Goal: Ask a question

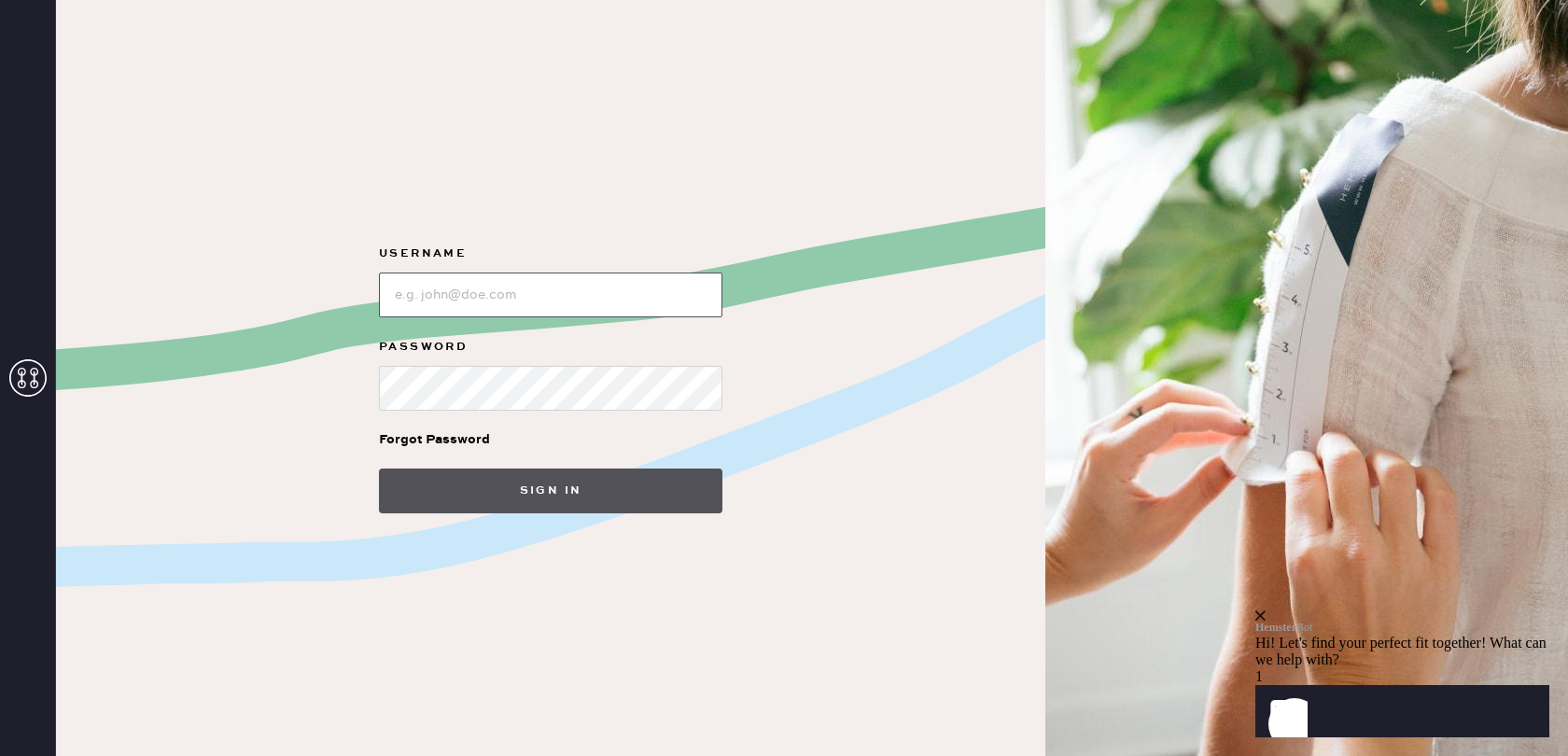
type input "noelle.nazha@gmail.com"
click at [552, 487] on button "Sign in" at bounding box center [550, 490] width 344 height 44
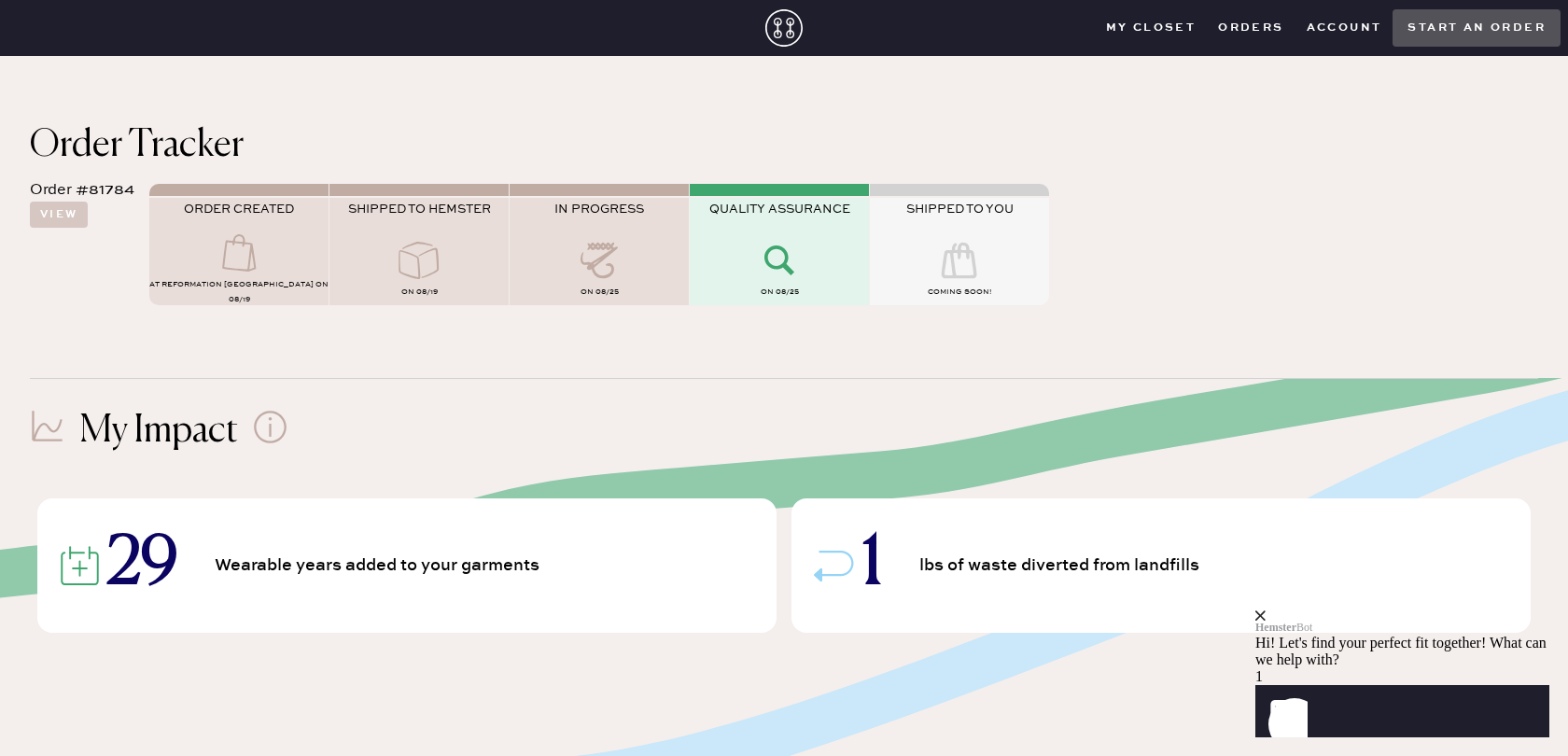
scroll to position [111, 0]
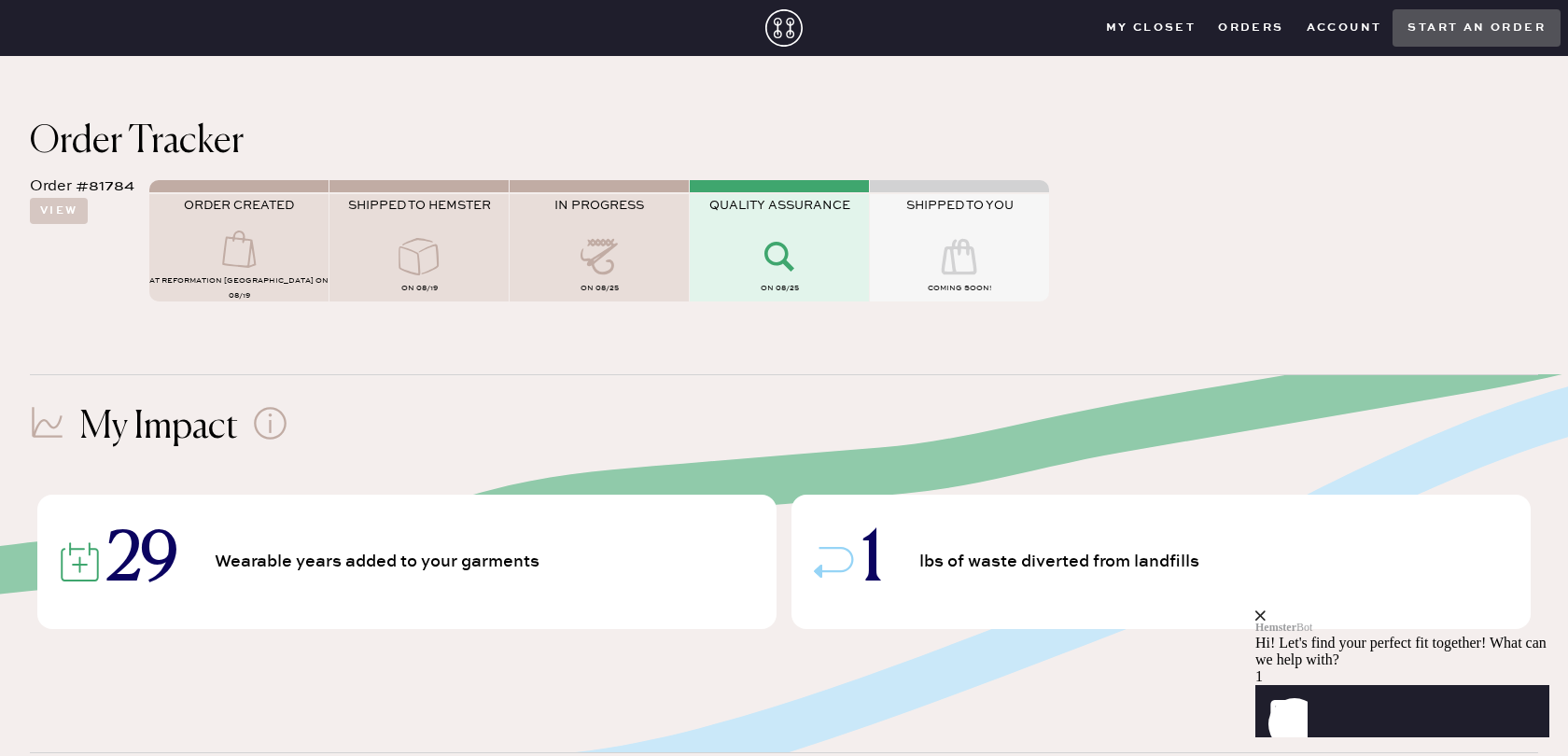
click at [787, 277] on div at bounding box center [779, 258] width 180 height 42
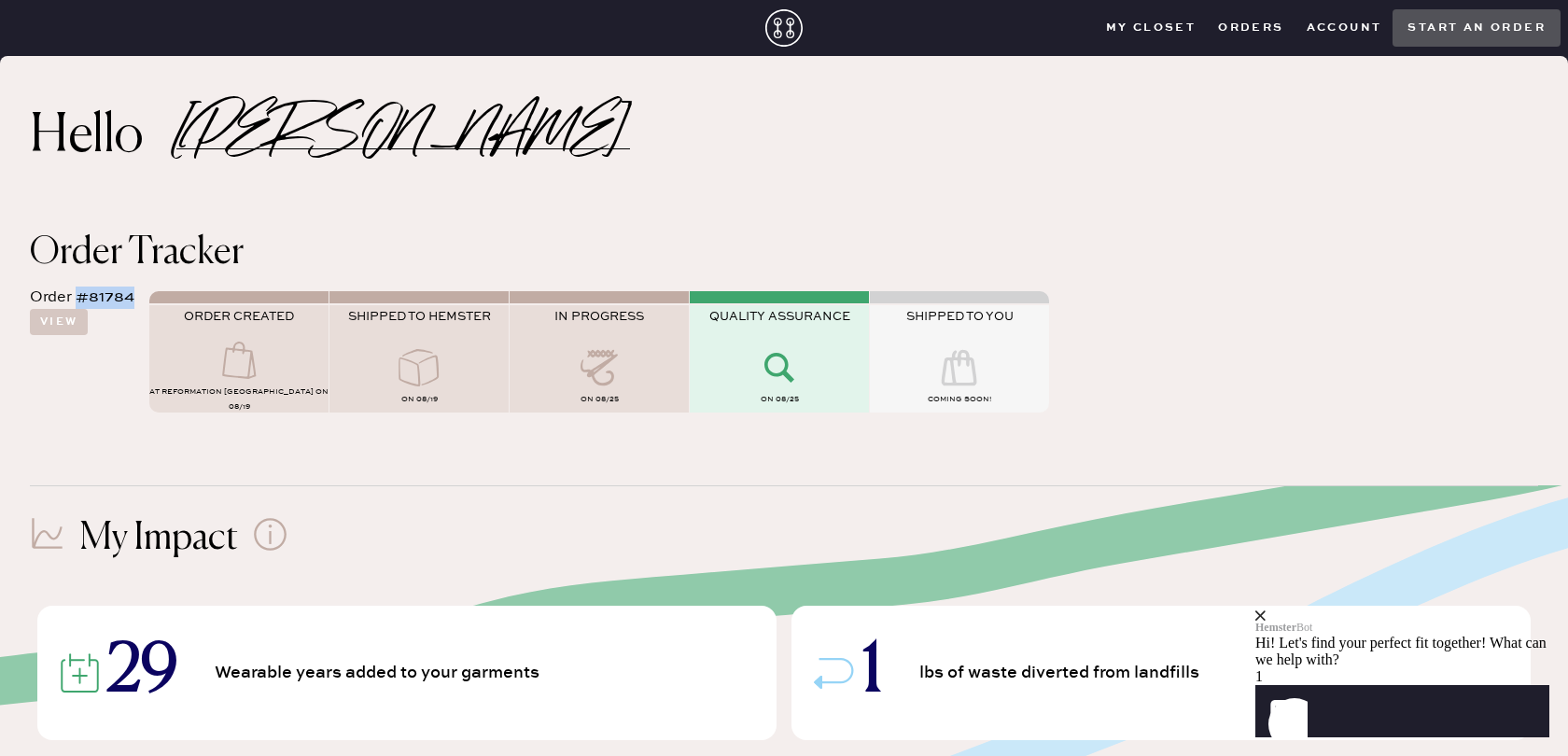
drag, startPoint x: 133, startPoint y: 294, endPoint x: 76, endPoint y: 295, distance: 57.0
click at [77, 295] on div "Order #81784 View ORDER CREATED AT Reformation Henderson on 08/19 SHIPPED TO HE…" at bounding box center [784, 348] width 1508 height 154
copy div "#81784"
click at [66, 318] on button "View" at bounding box center [59, 322] width 58 height 26
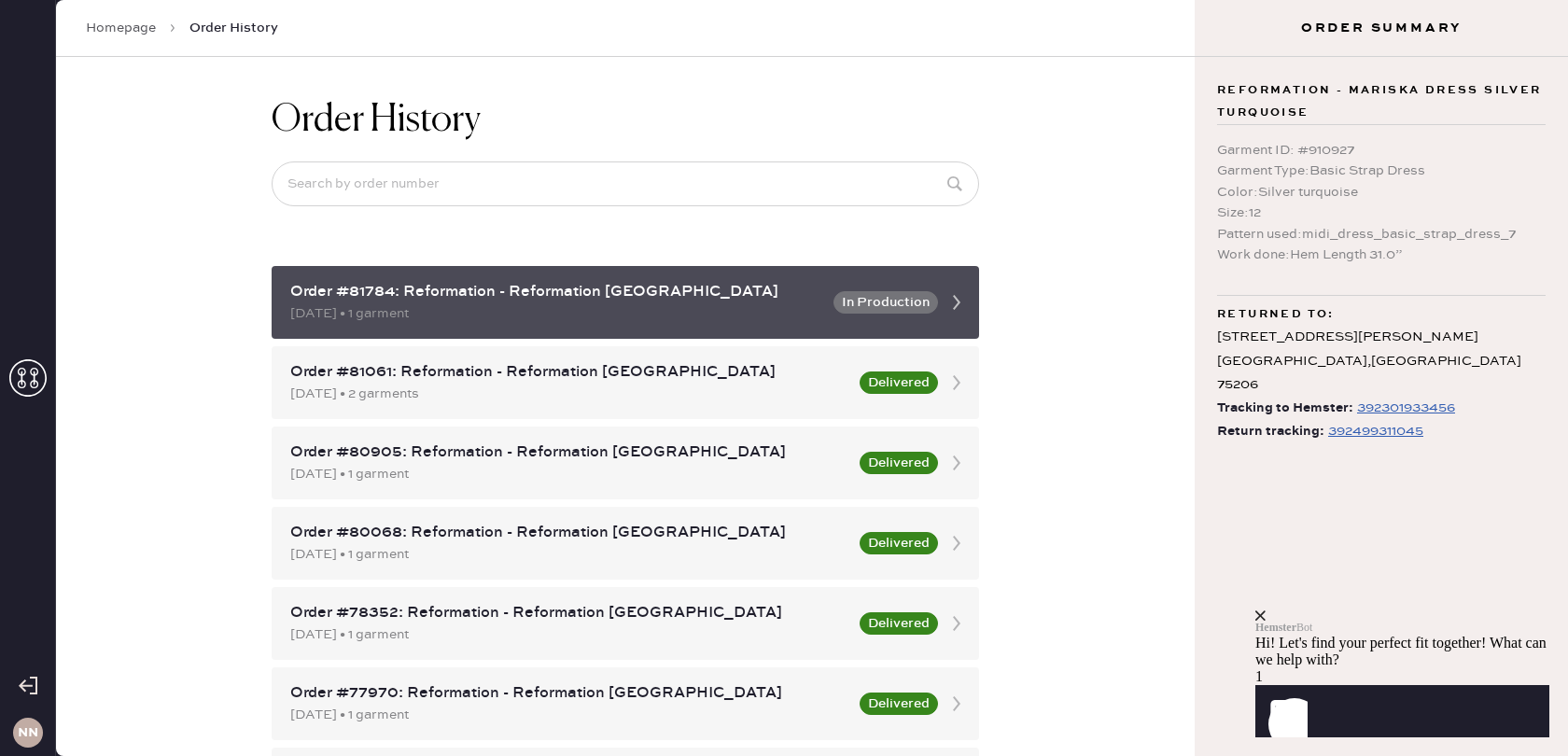
click at [960, 300] on icon at bounding box center [956, 302] width 38 height 38
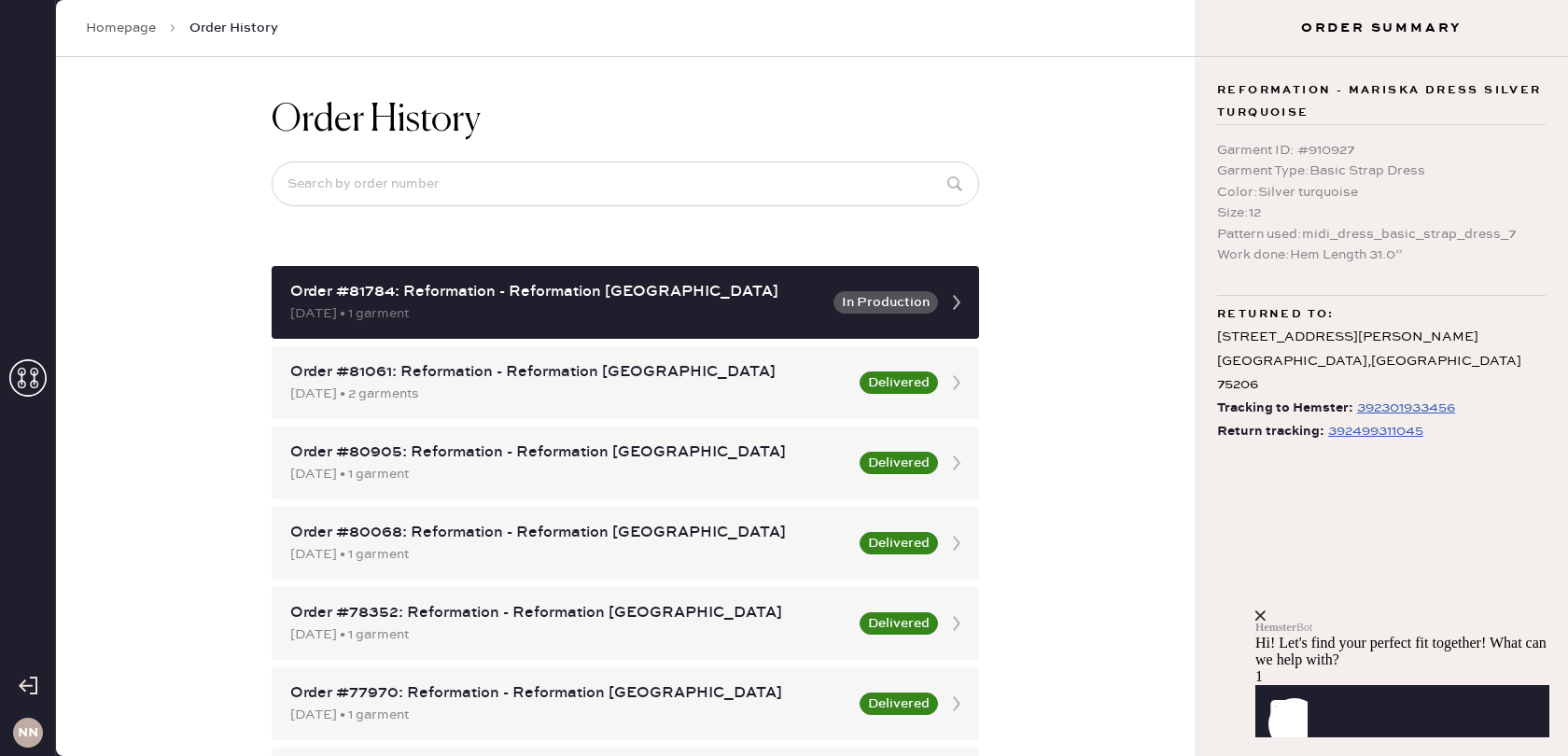
click at [1375, 420] on div "392499311045" at bounding box center [1376, 431] width 96 height 22
click at [1379, 634] on div "Hi! Let's find your perfect fit together! What can we help with?" at bounding box center [1402, 651] width 294 height 34
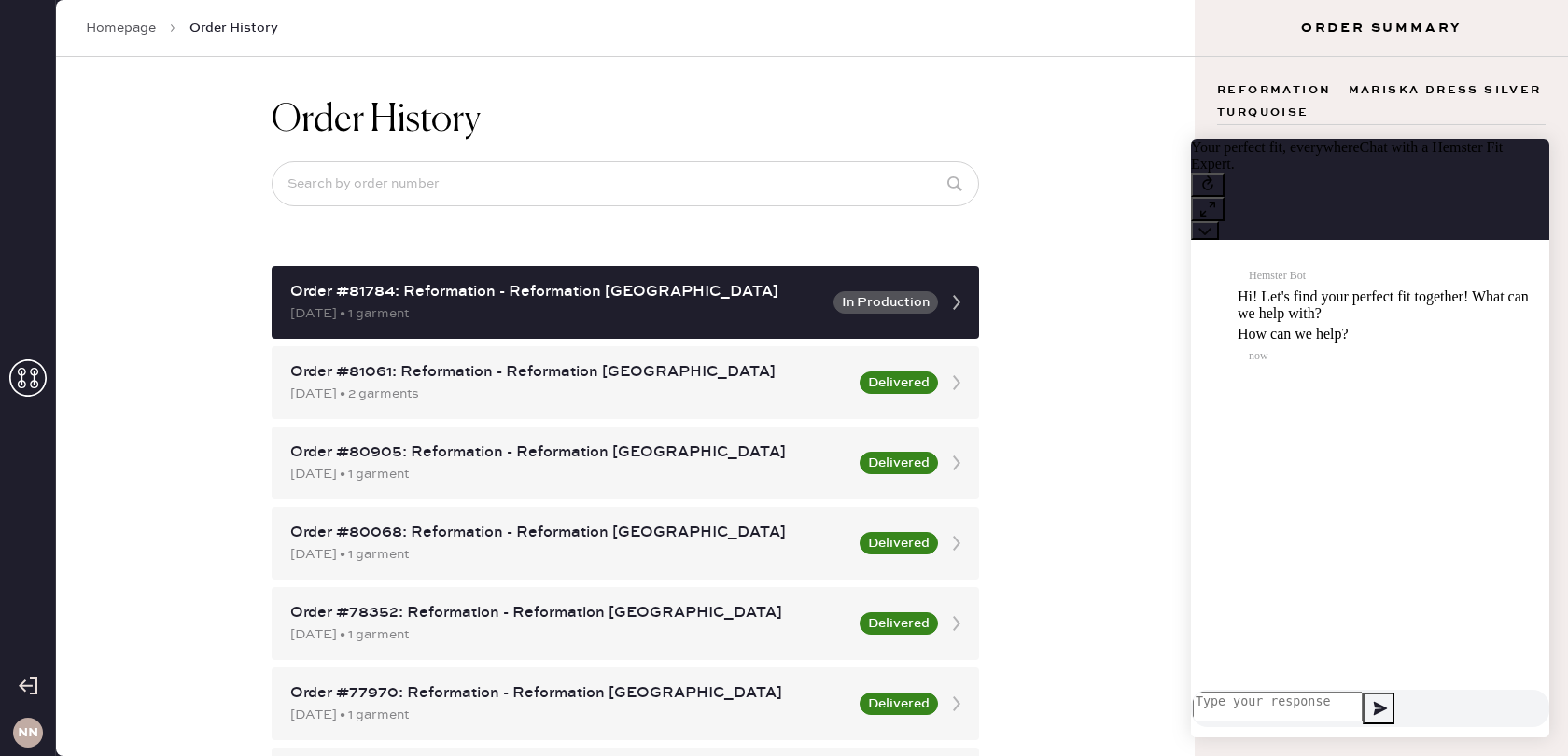
scroll to position [1, 0]
click at [1332, 710] on textarea at bounding box center [1277, 706] width 170 height 30
click at [1263, 707] on textarea "when \will my order ship" at bounding box center [1277, 706] width 170 height 30
type textarea "when will my order ship"
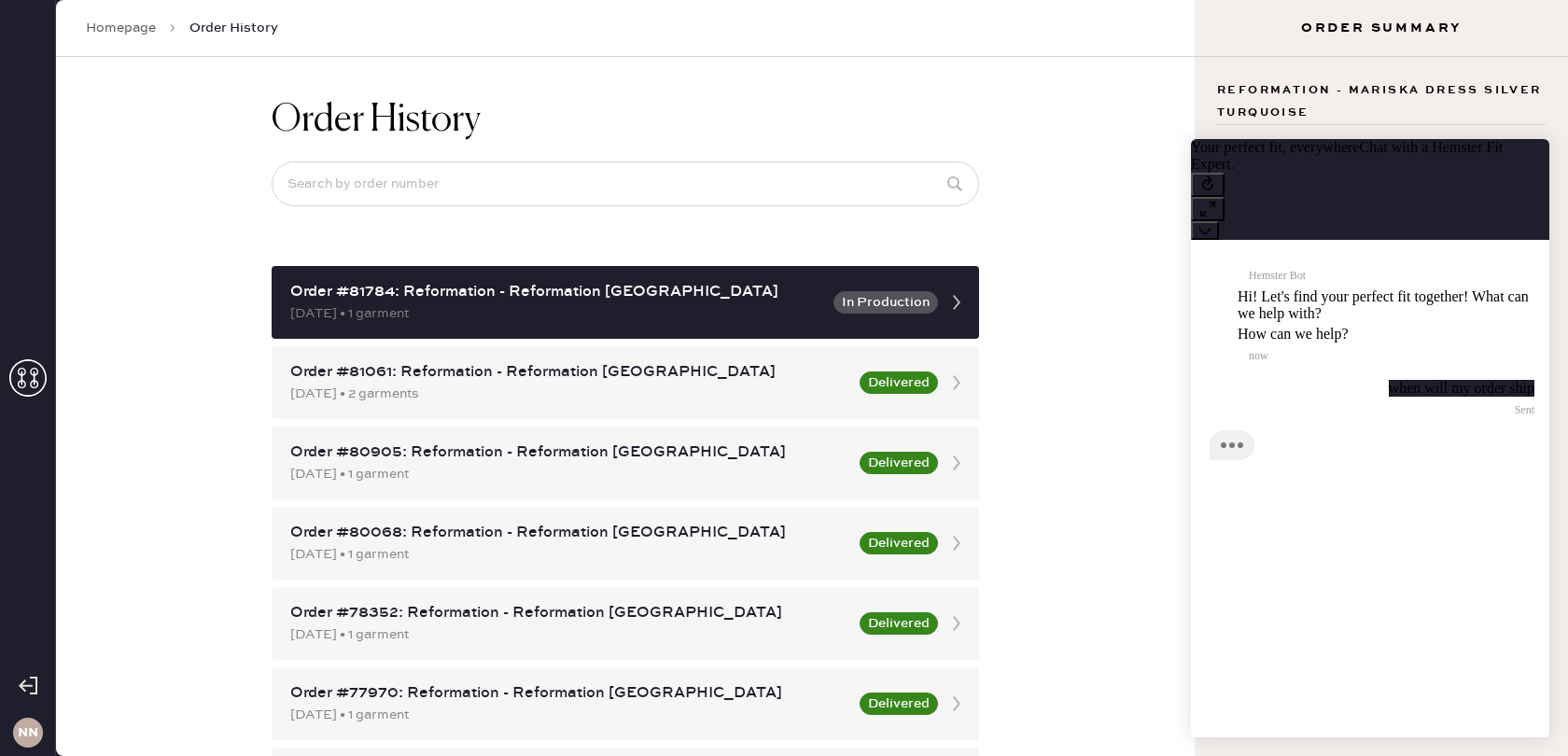
scroll to position [0, 0]
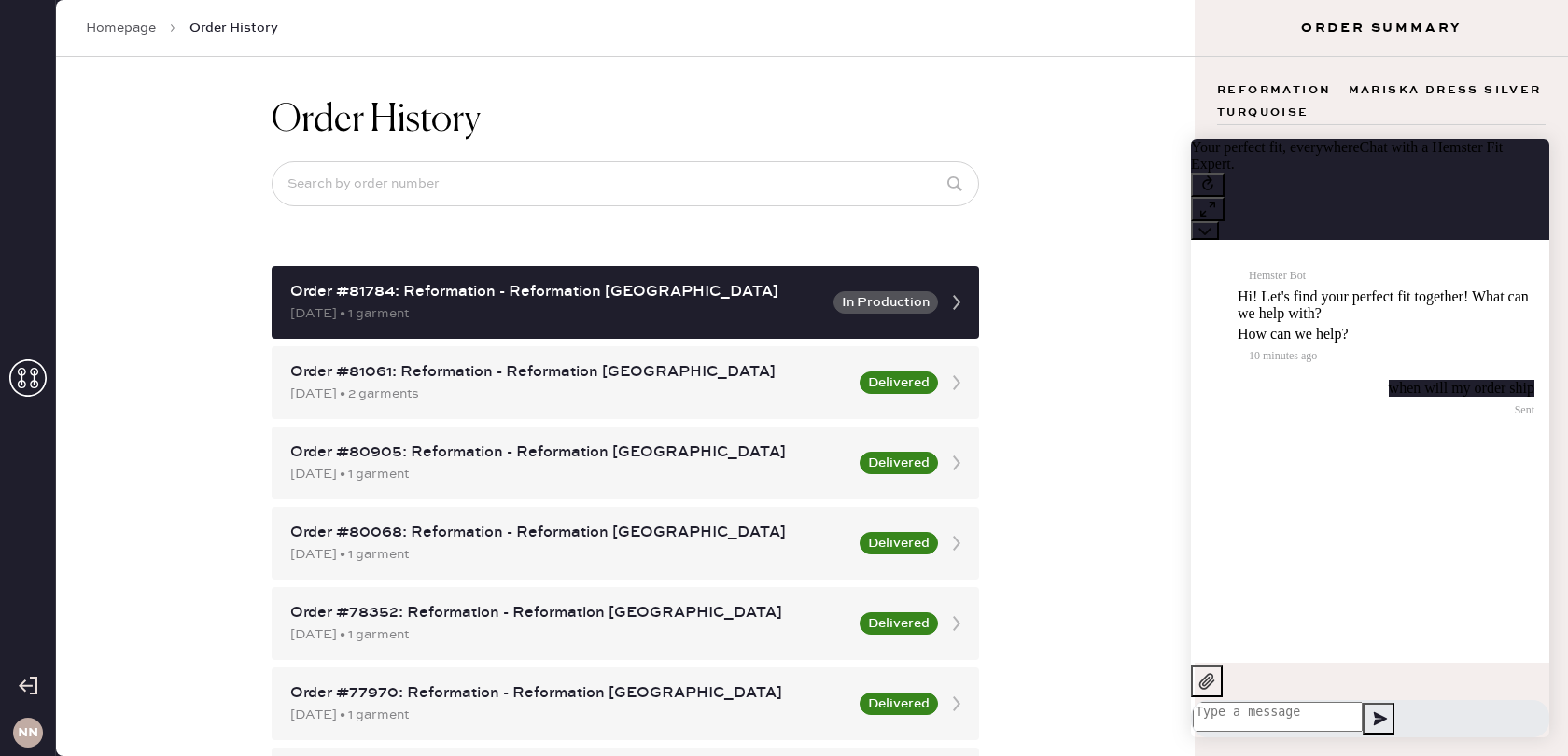
click at [1322, 710] on textarea at bounding box center [1277, 716] width 170 height 30
click at [1212, 224] on icon at bounding box center [1205, 231] width 14 height 14
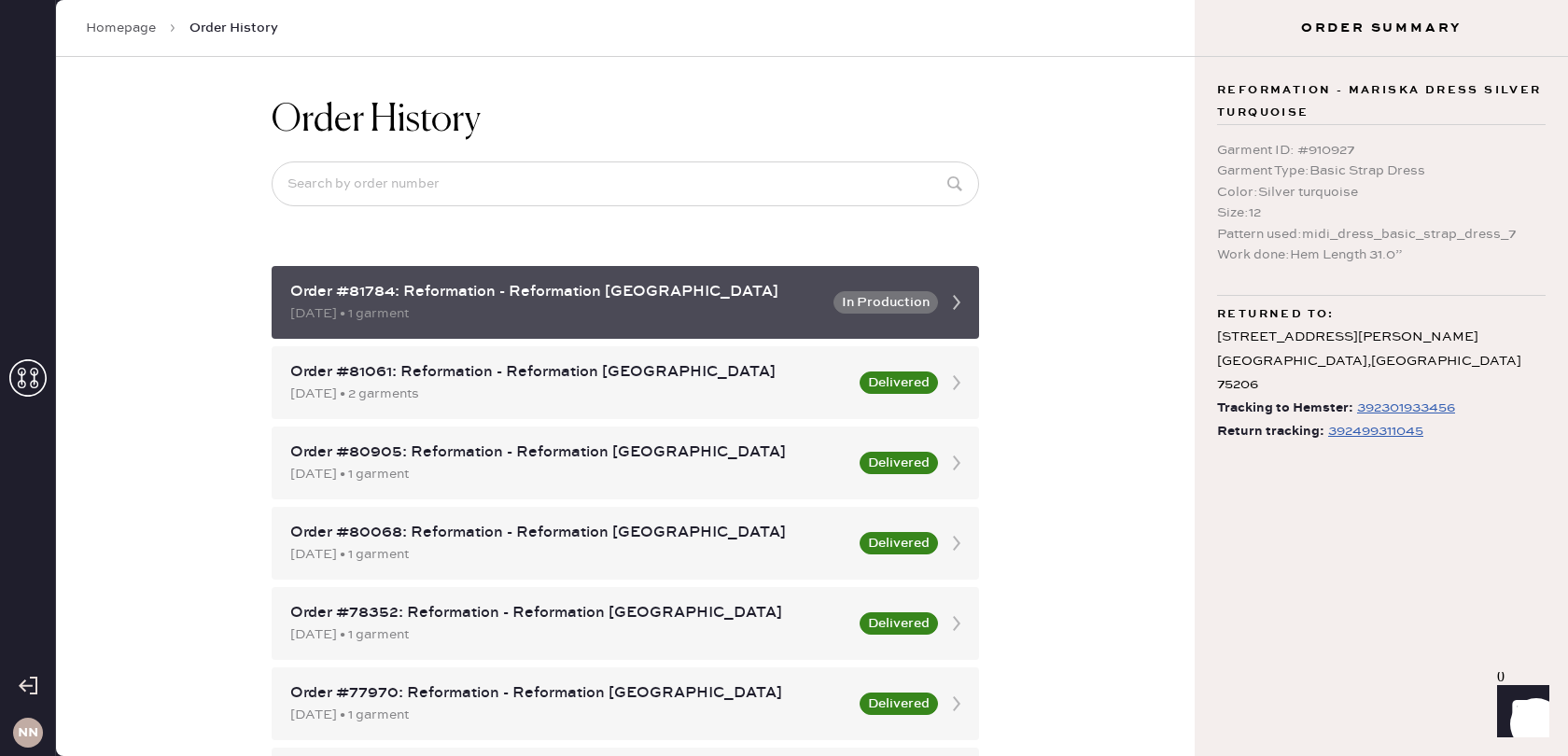
click at [394, 290] on div "Order #81784: Reformation - Reformation Henderson" at bounding box center [556, 292] width 532 height 22
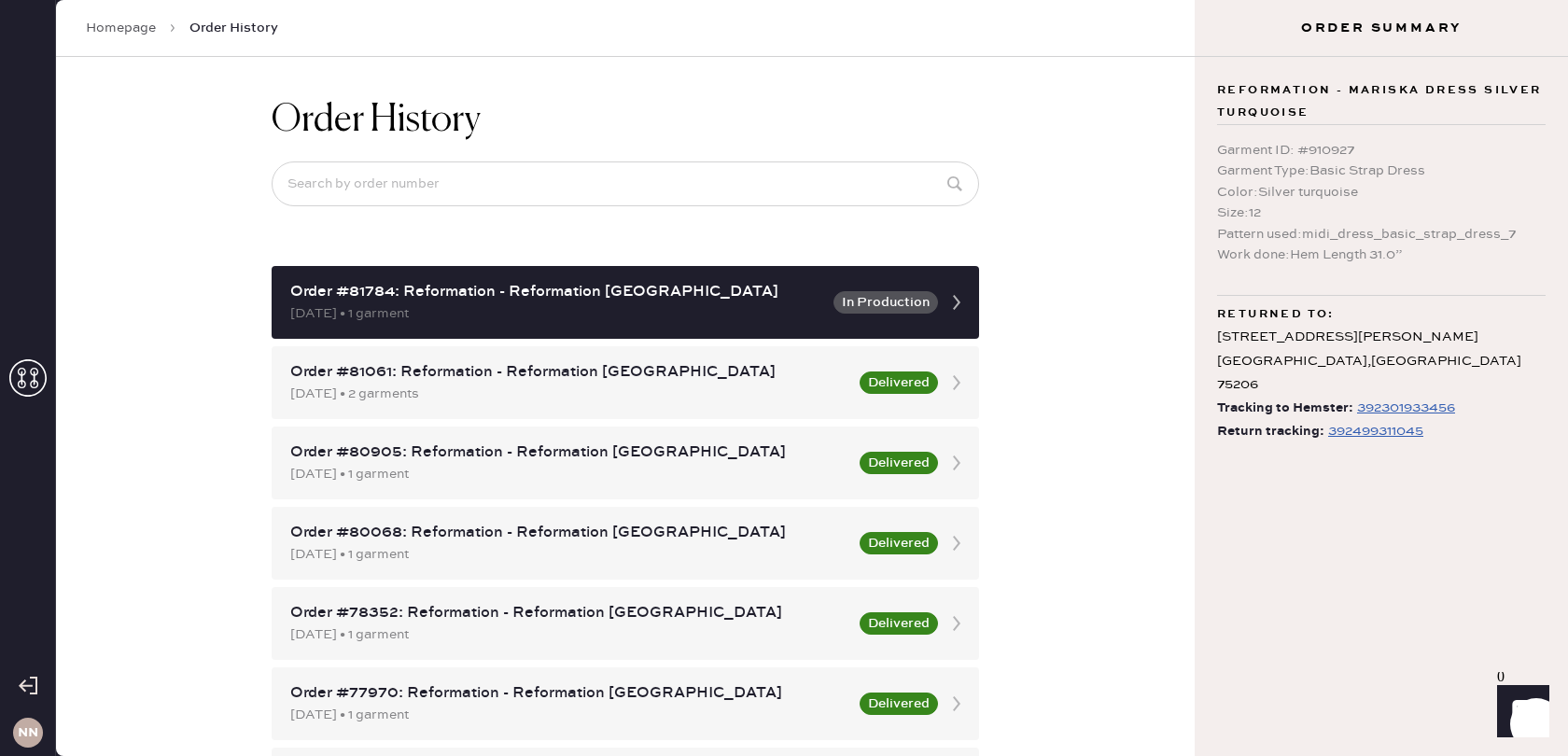
click at [32, 384] on icon at bounding box center [28, 378] width 38 height 38
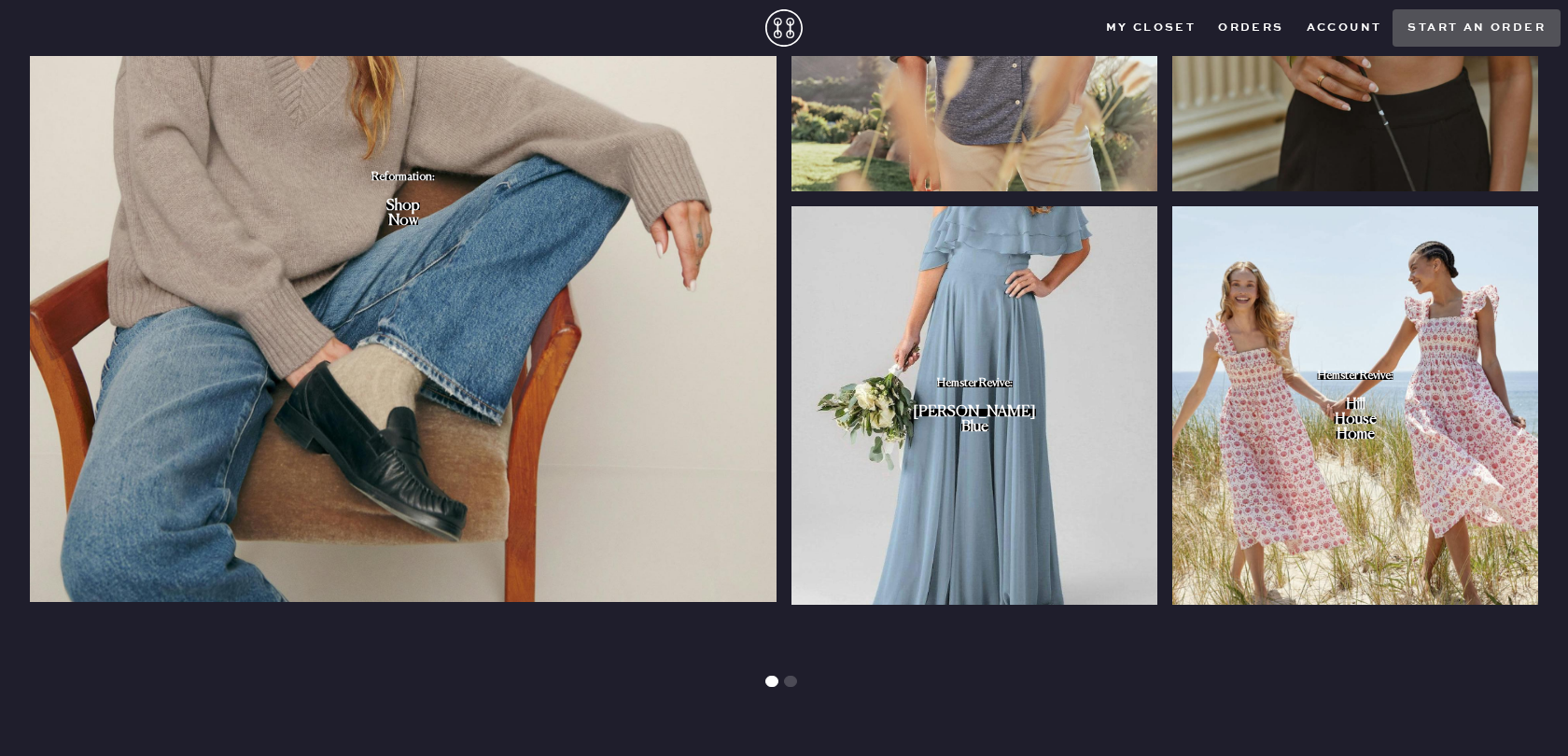
scroll to position [2205, 0]
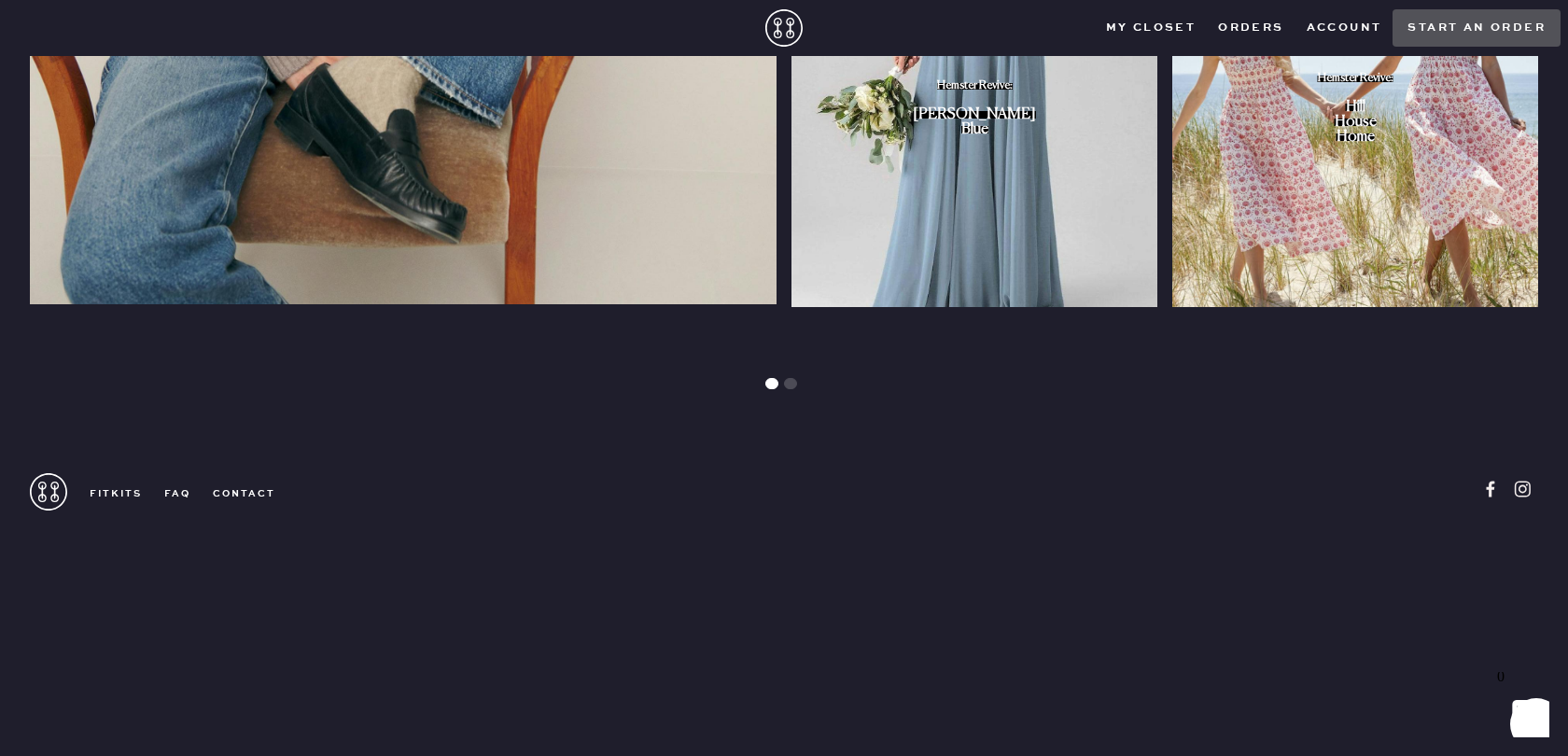
click at [229, 488] on link "contact" at bounding box center [233, 494] width 85 height 14
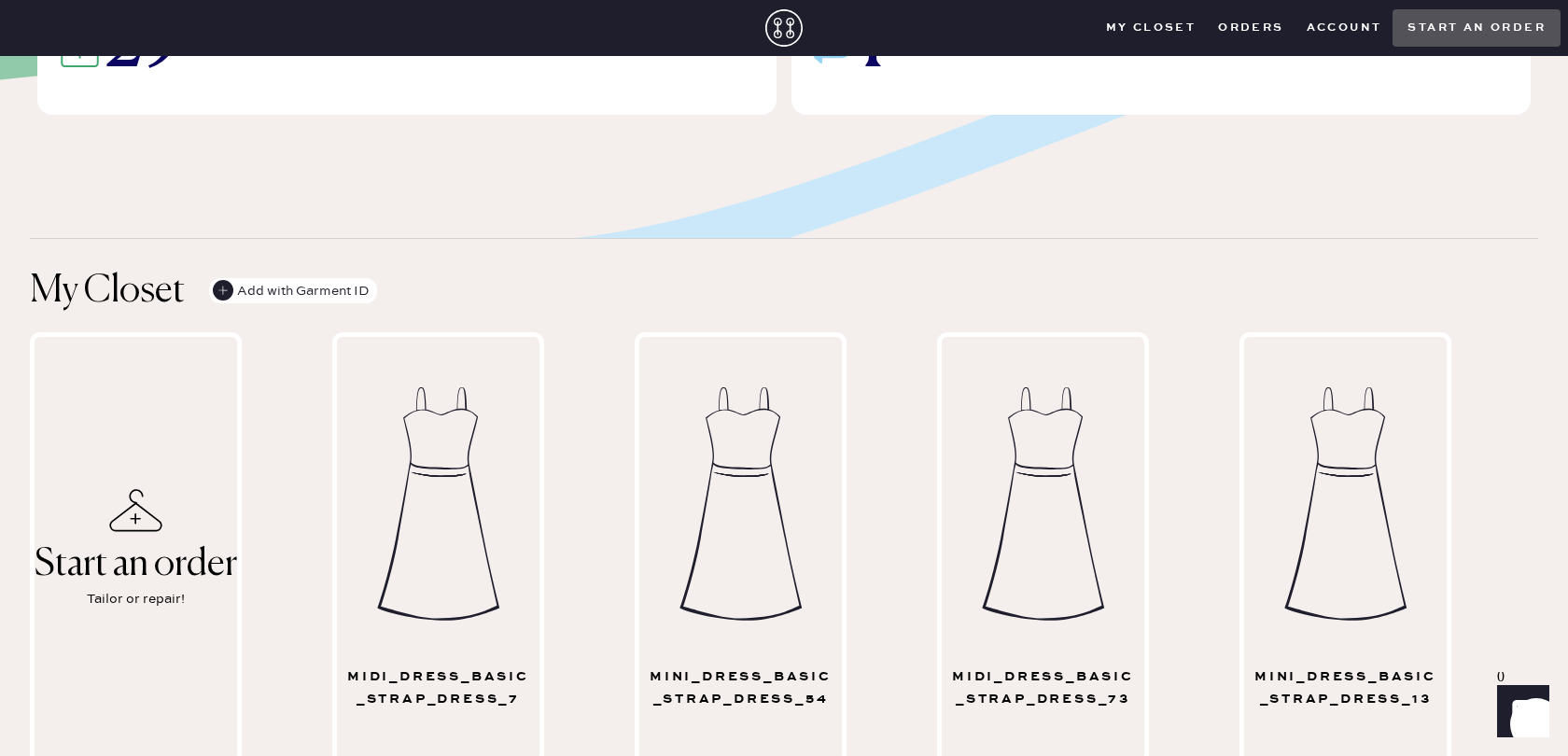
scroll to position [0, 0]
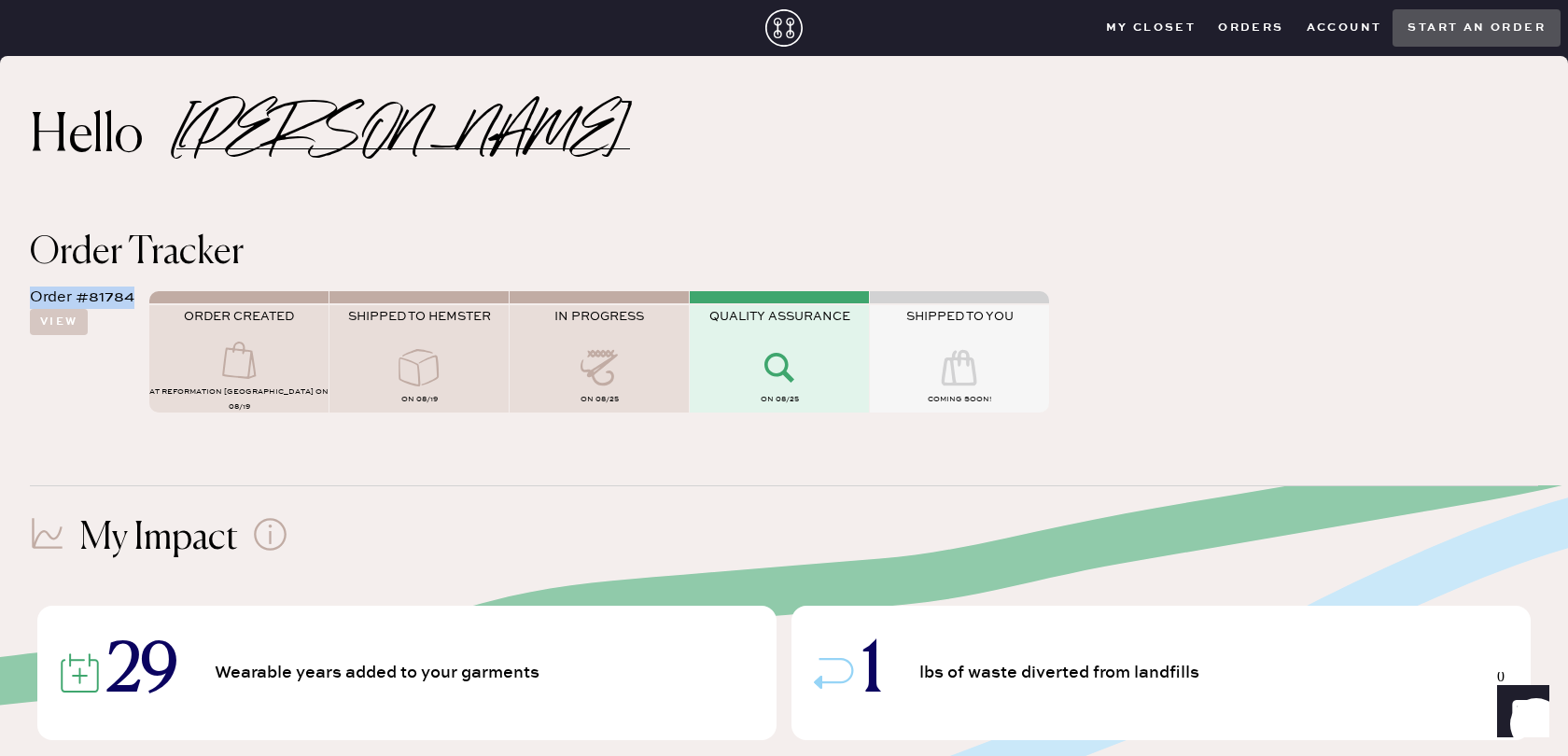
drag, startPoint x: 133, startPoint y: 295, endPoint x: 29, endPoint y: 295, distance: 104.0
click at [29, 296] on div "Order Tracker Order #81784 View ORDER CREATED AT Reformation [PERSON_NAME] on 0…" at bounding box center [784, 330] width 1568 height 251
copy div "Order #81784"
